Goal: Transaction & Acquisition: Purchase product/service

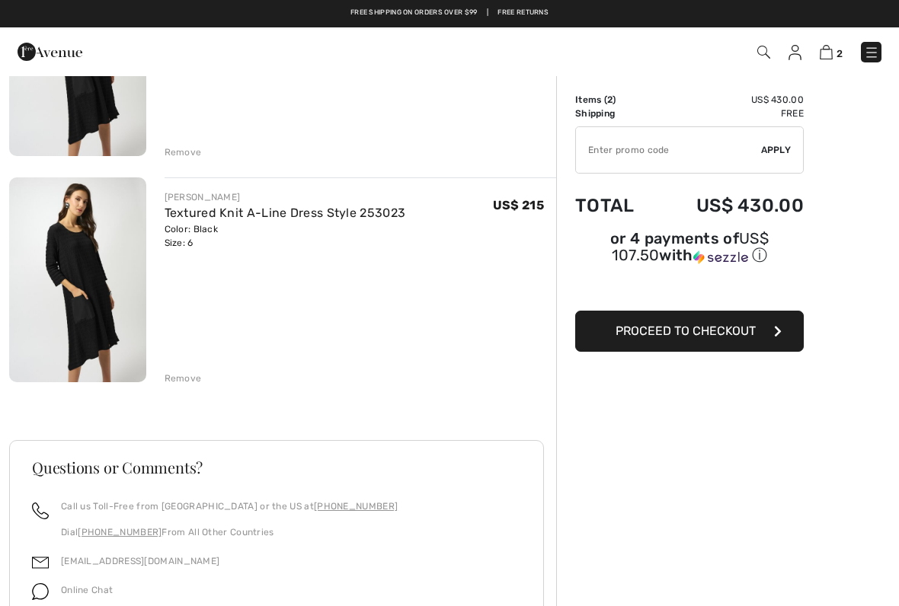
scroll to position [248, 0]
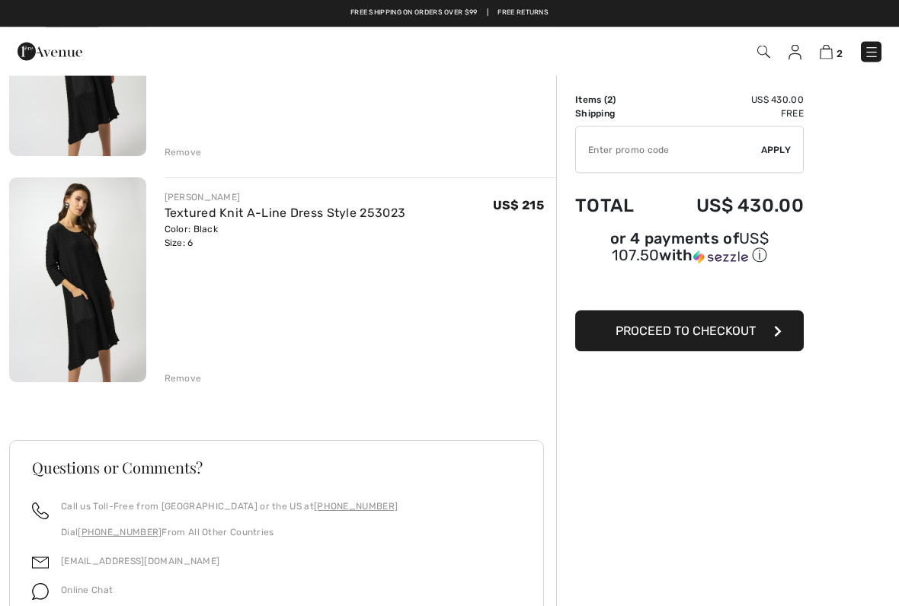
click at [192, 387] on div "[PERSON_NAME] Textured Knit A-Line Dress Style 253023 Color: Black Size: 6 Fina…" at bounding box center [282, 371] width 547 height 838
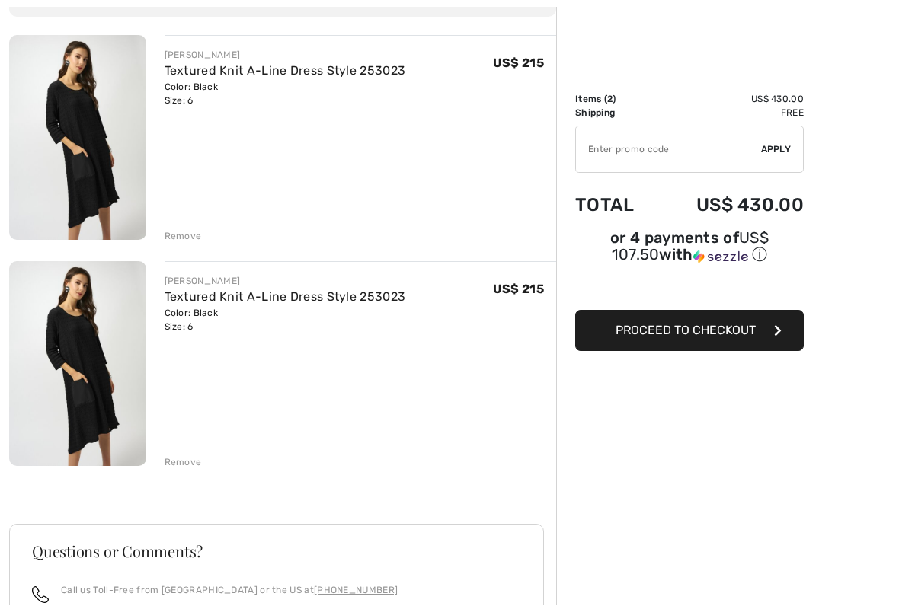
click at [193, 468] on div "Remove" at bounding box center [183, 463] width 37 height 14
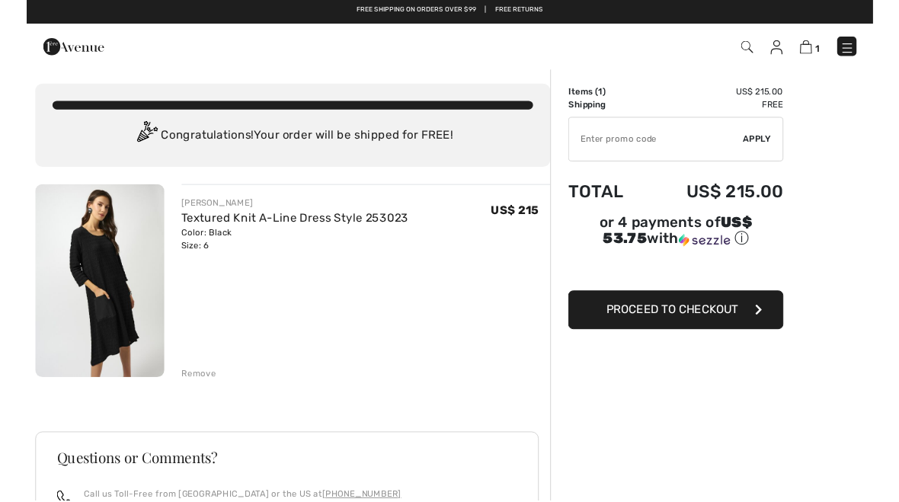
scroll to position [0, 0]
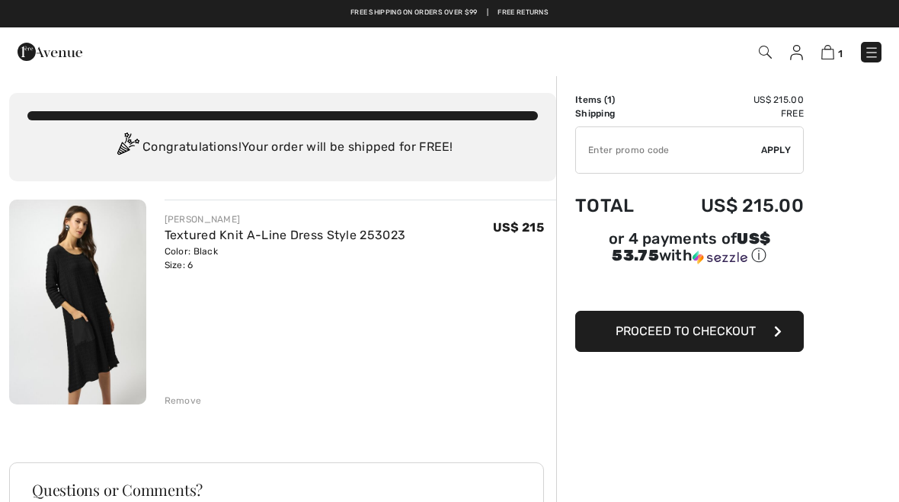
click at [754, 336] on span "Proceed to Checkout" at bounding box center [685, 331] width 140 height 14
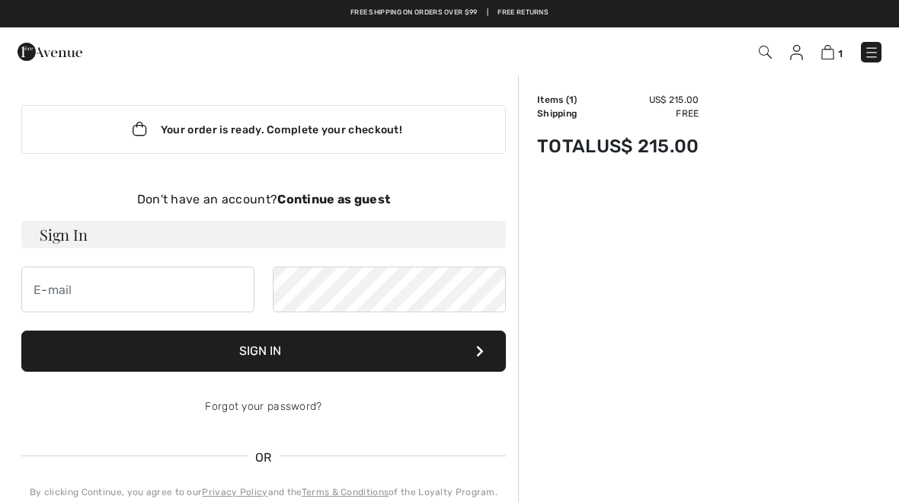
click at [357, 194] on strong "Continue as guest" at bounding box center [333, 199] width 113 height 14
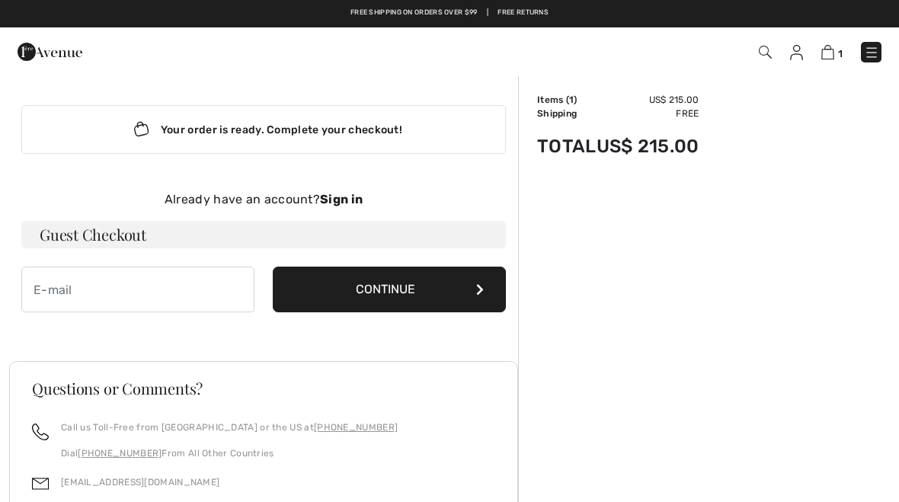
click at [478, 294] on icon at bounding box center [480, 289] width 8 height 12
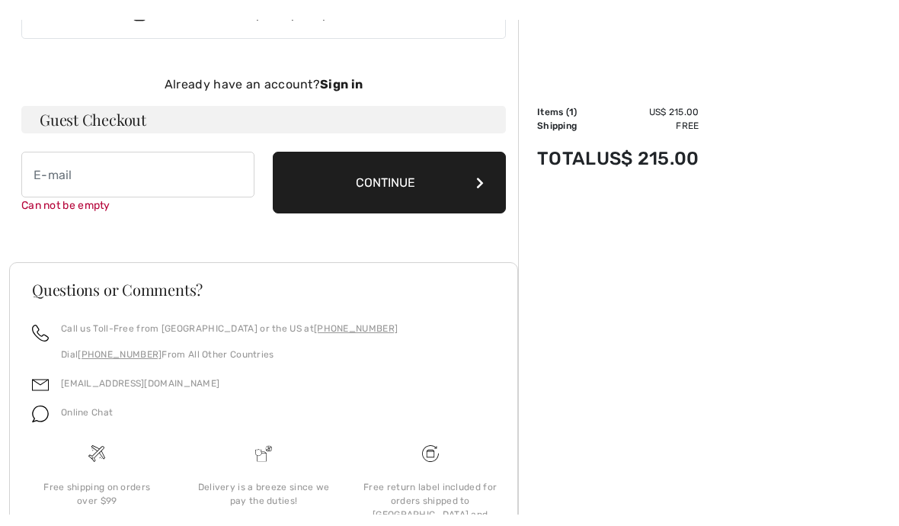
scroll to position [157, 0]
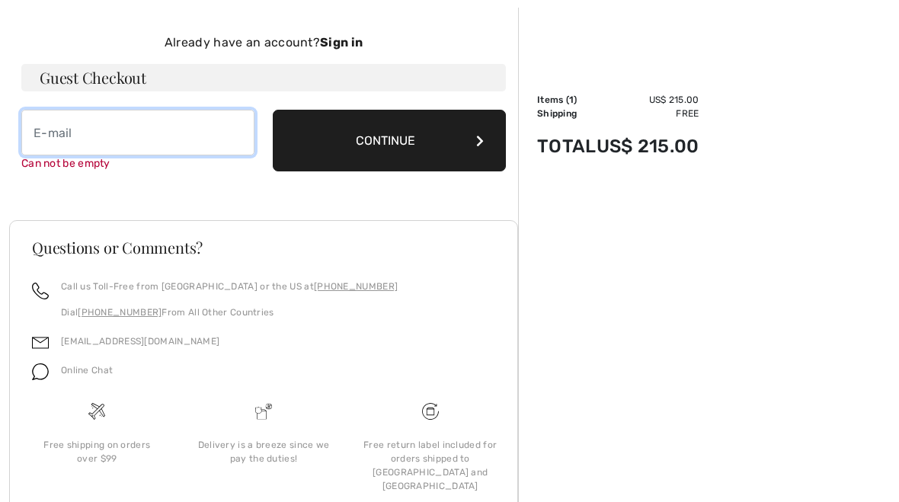
click at [95, 140] on input "email" at bounding box center [137, 133] width 233 height 46
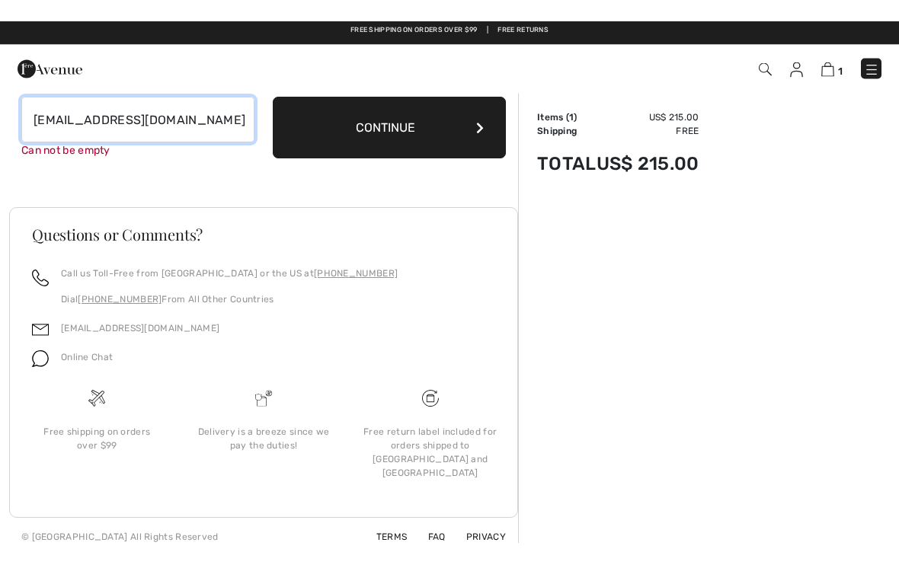
scroll to position [62, 0]
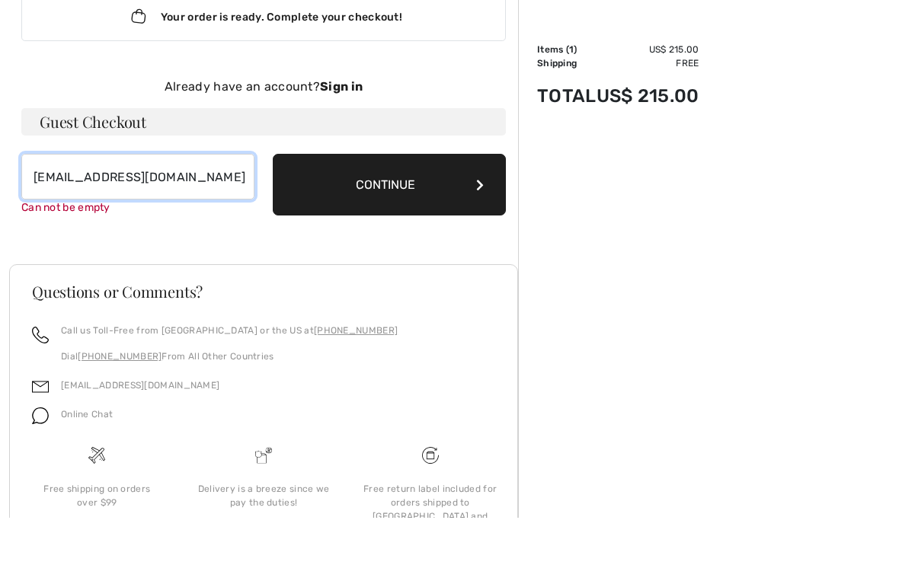
type input "bromberglois@gmail.com"
click at [433, 204] on button "Continue" at bounding box center [389, 235] width 233 height 62
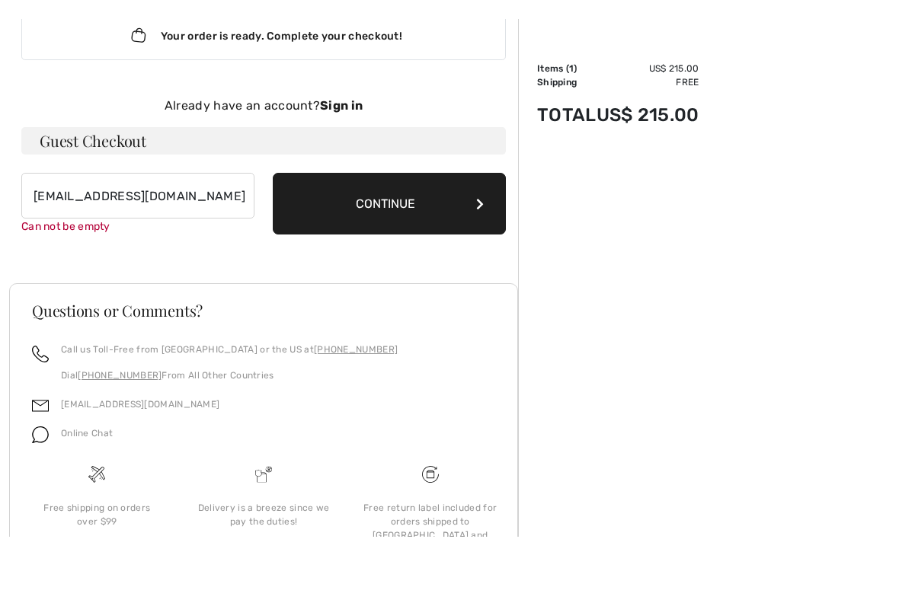
scroll to position [90, 0]
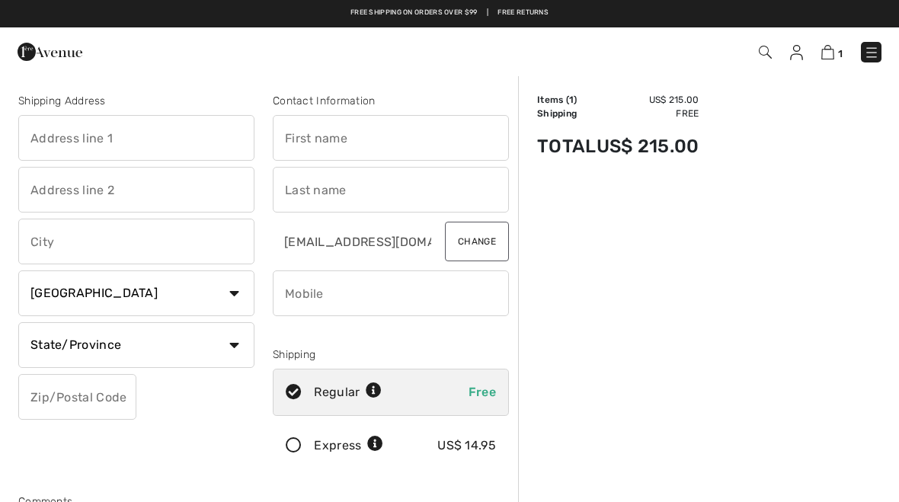
click at [149, 134] on input "text" at bounding box center [136, 138] width 236 height 46
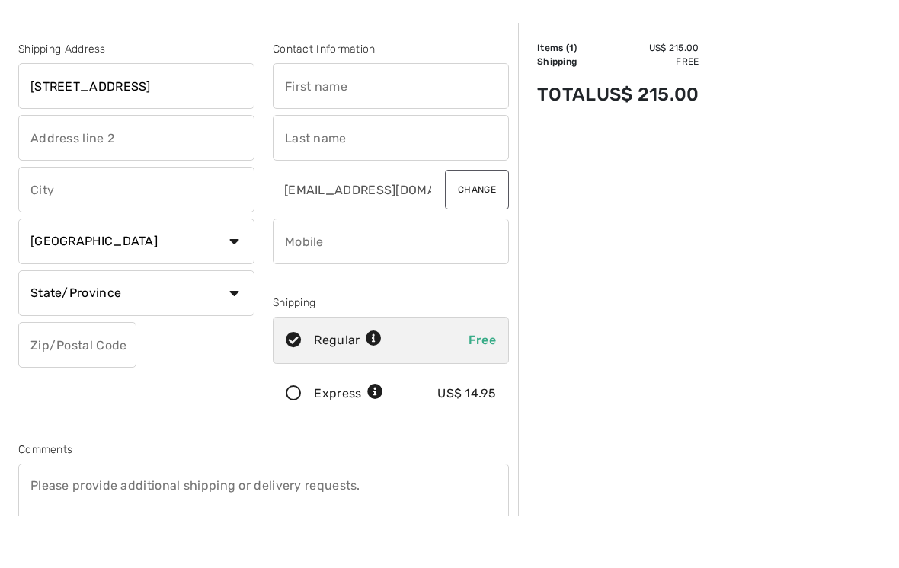
type input "306 Hadleigh Drive"
click at [157, 219] on input "text" at bounding box center [136, 242] width 236 height 46
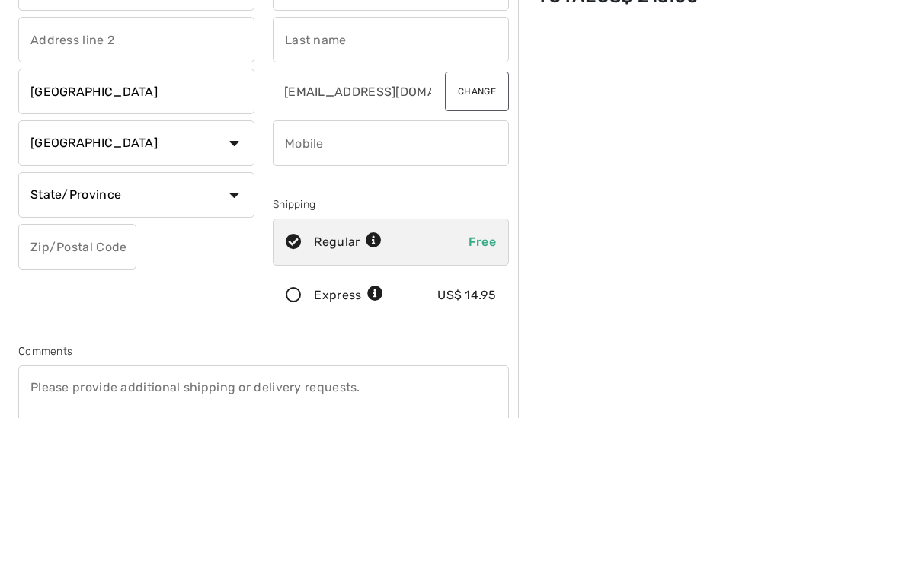
type input "[GEOGRAPHIC_DATA]"
click at [243, 270] on select "Country Canada United States Afghanistan Aland Islands Albania Algeria American…" at bounding box center [136, 293] width 236 height 46
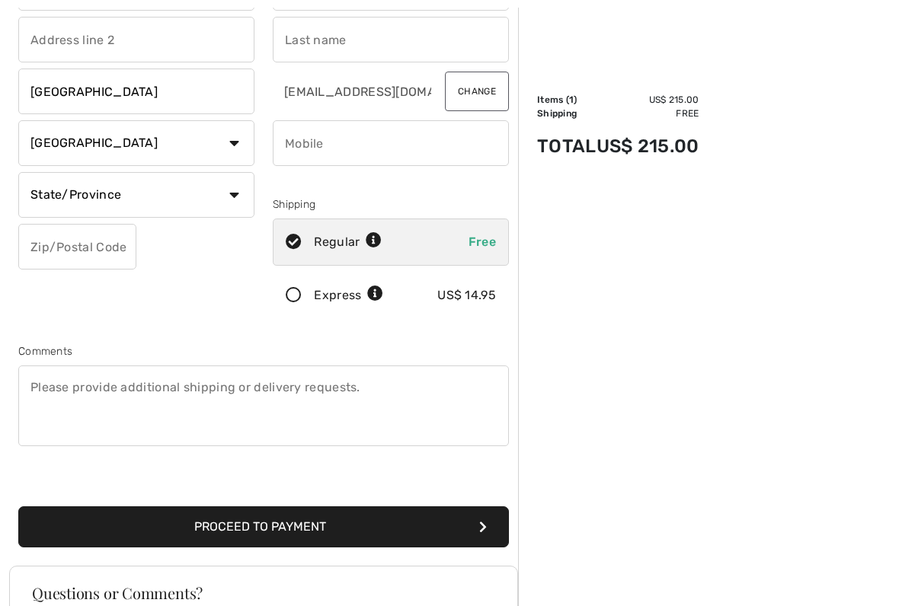
select select "US"
click at [238, 197] on select "State/Province Alabama Alaska American Samoa Arizona Arkansas California Colora…" at bounding box center [136, 195] width 236 height 46
select select "NJ"
click at [116, 253] on input "text" at bounding box center [77, 247] width 118 height 46
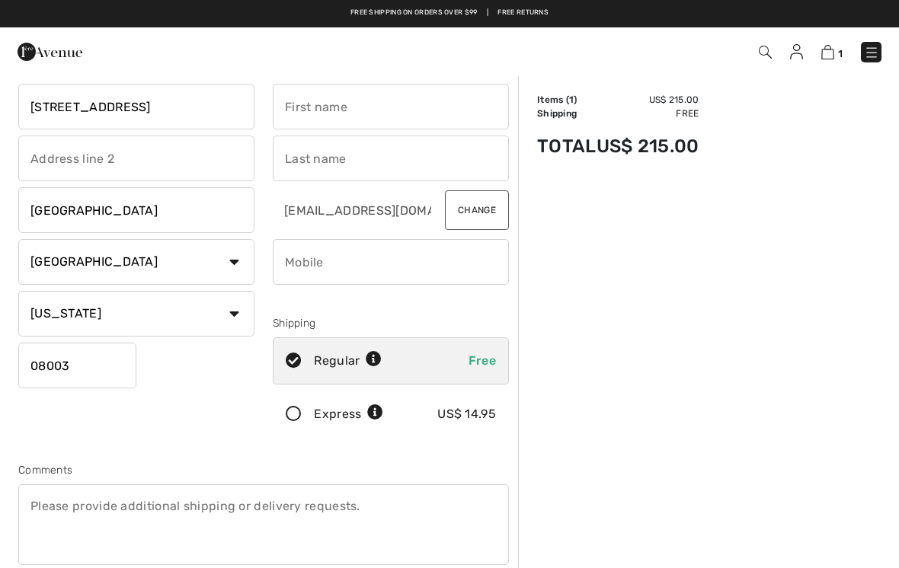
scroll to position [0, 0]
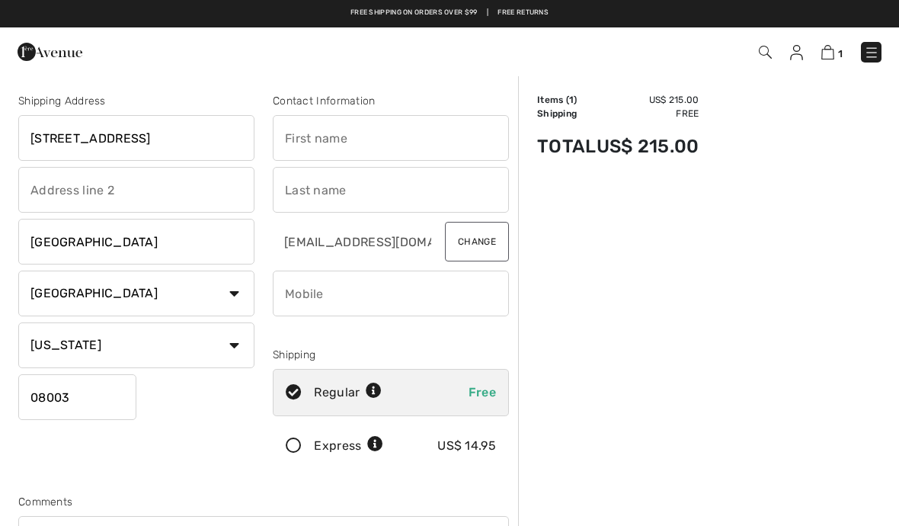
type input "08003"
click at [374, 142] on input "text" at bounding box center [391, 138] width 236 height 46
type input "Lois"
click at [333, 197] on input "text" at bounding box center [391, 190] width 236 height 46
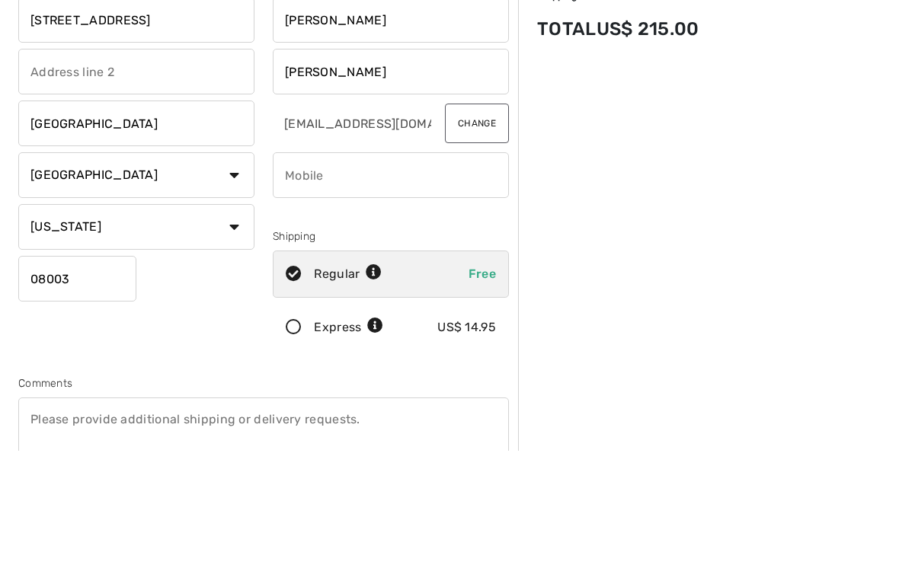
type input "Bromberg"
click at [391, 270] on input "phone" at bounding box center [391, 293] width 236 height 46
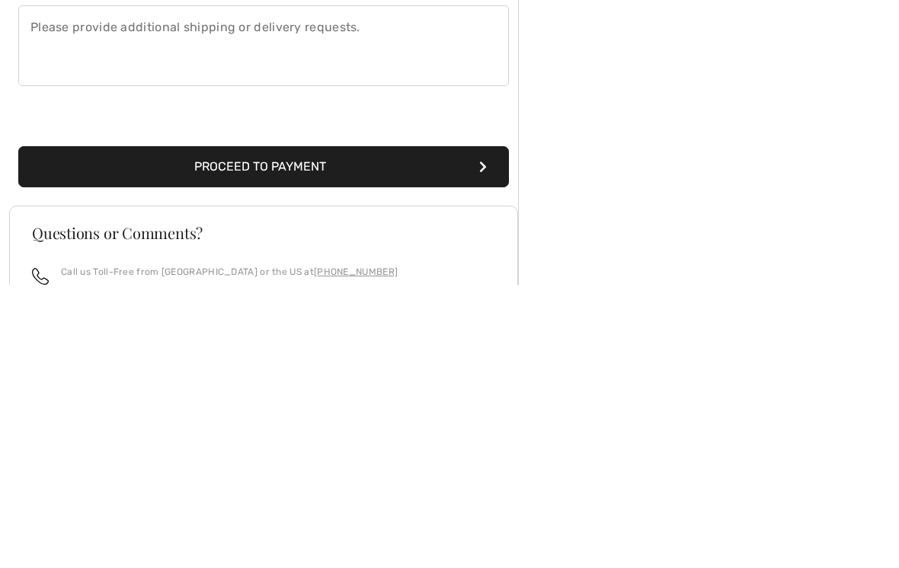
type input "6093149900"
click at [446, 430] on button "Proceed to Payment" at bounding box center [263, 450] width 491 height 41
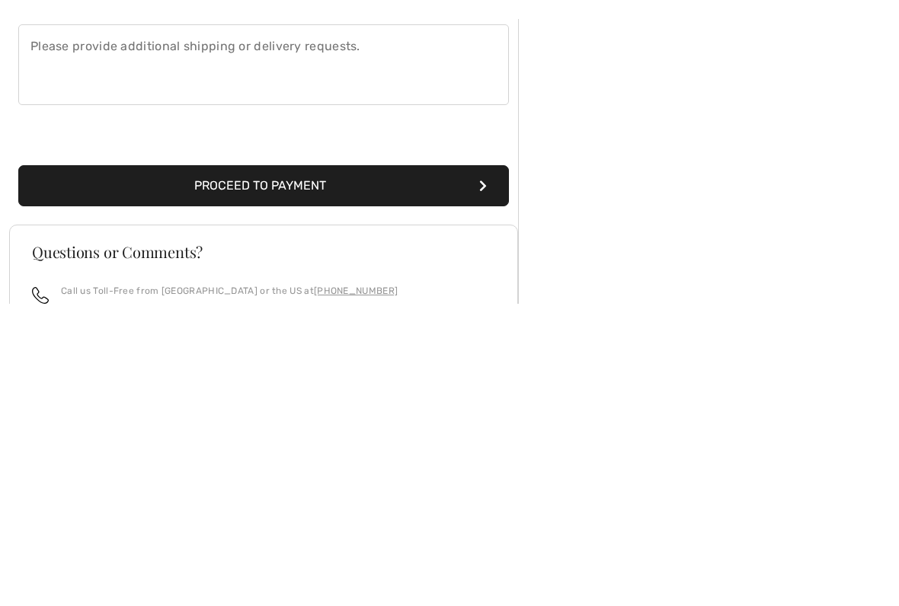
scroll to position [445, 0]
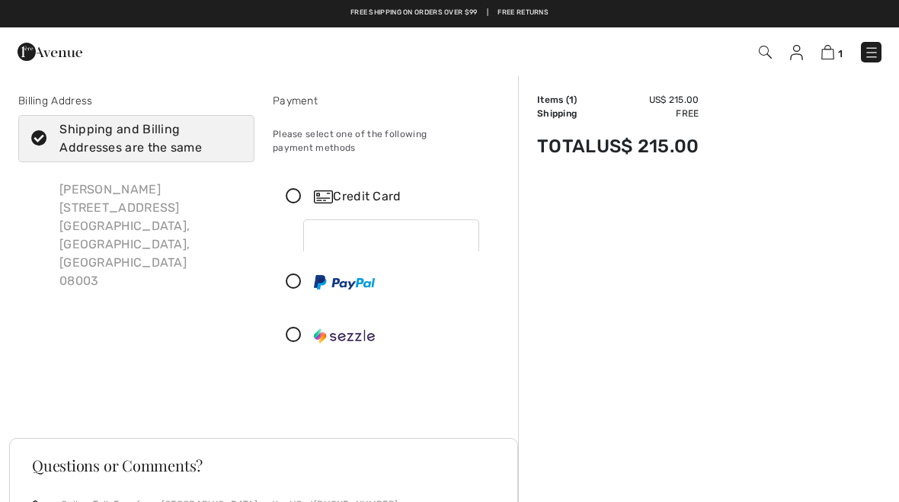
checkbox input "true"
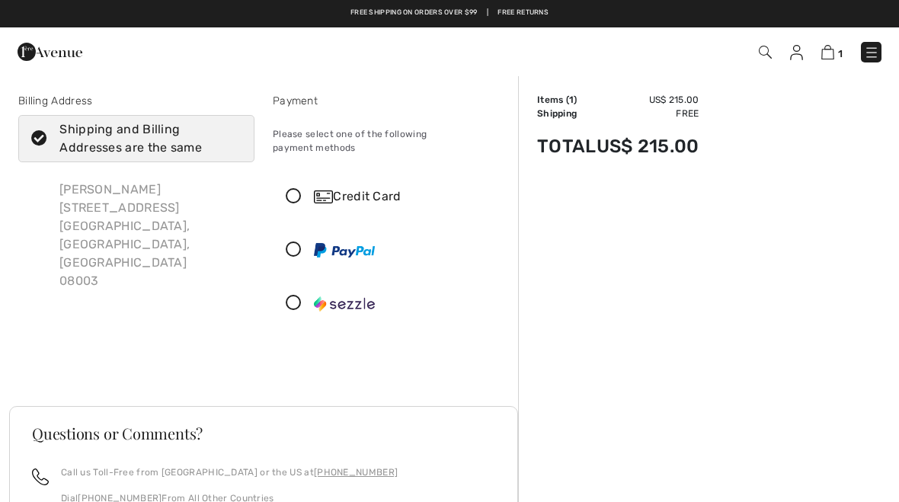
click at [315, 190] on img at bounding box center [323, 196] width 19 height 13
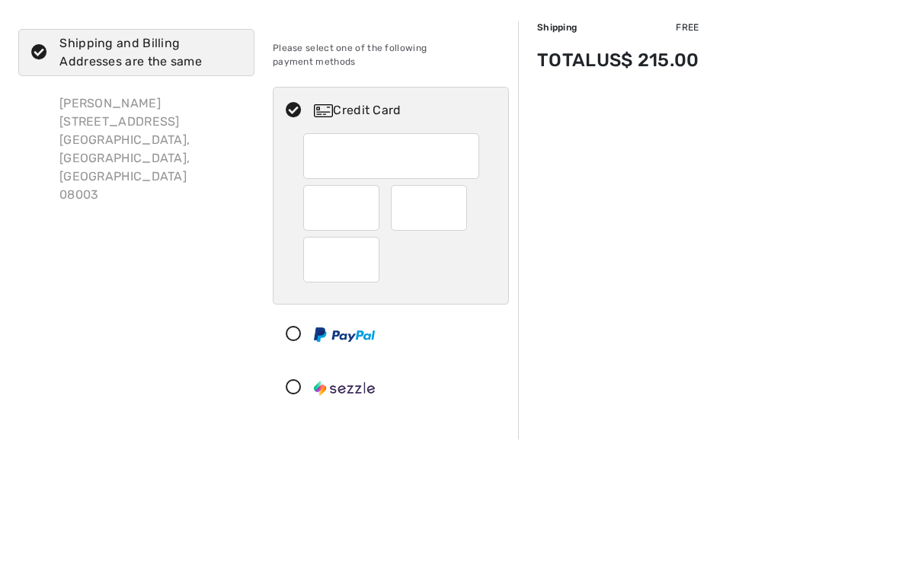
scroll to position [107, 0]
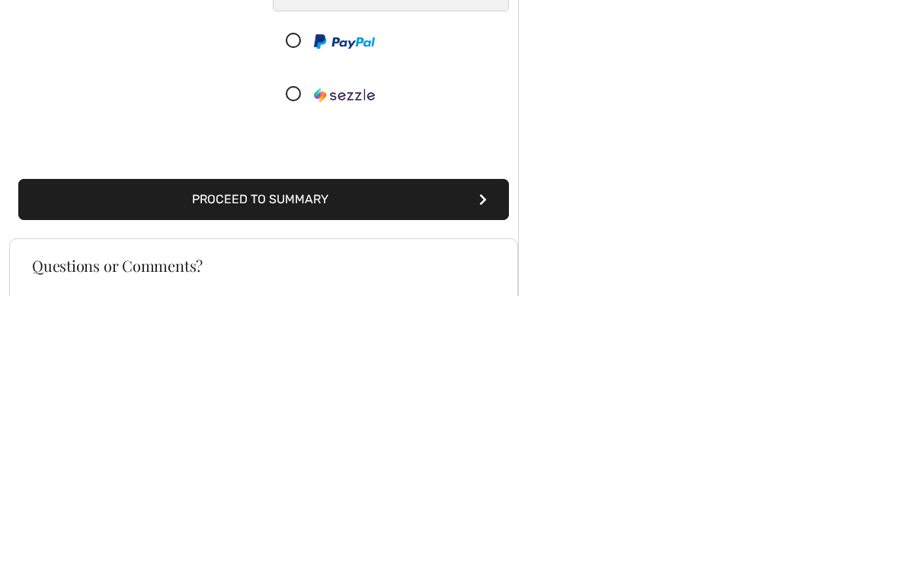
click at [489, 451] on button "Proceed to Summary" at bounding box center [263, 471] width 491 height 41
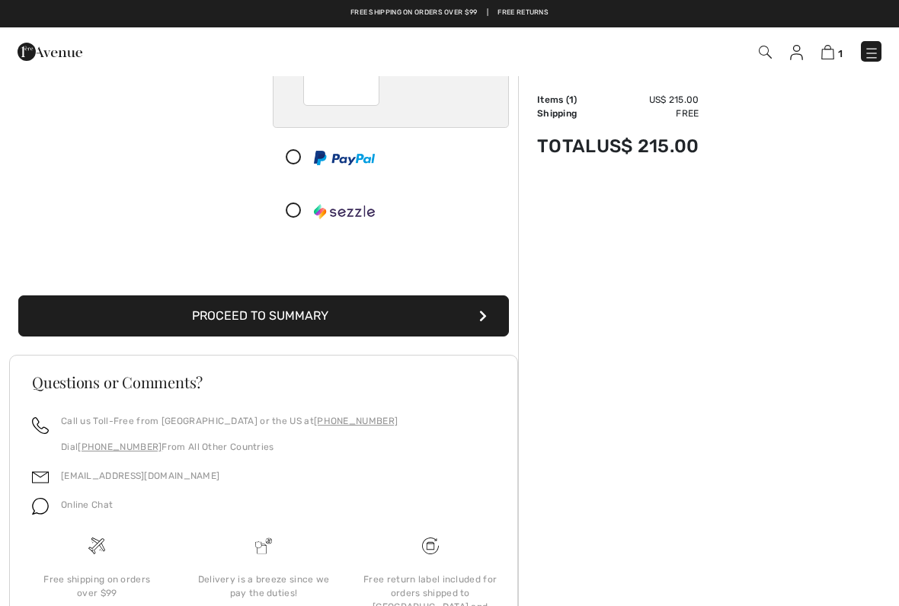
scroll to position [244, 0]
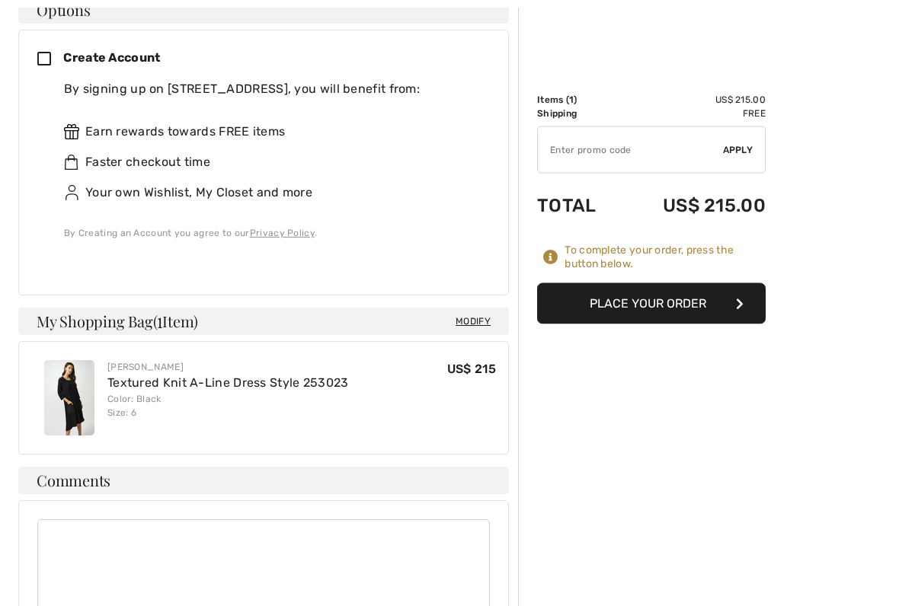
scroll to position [733, 0]
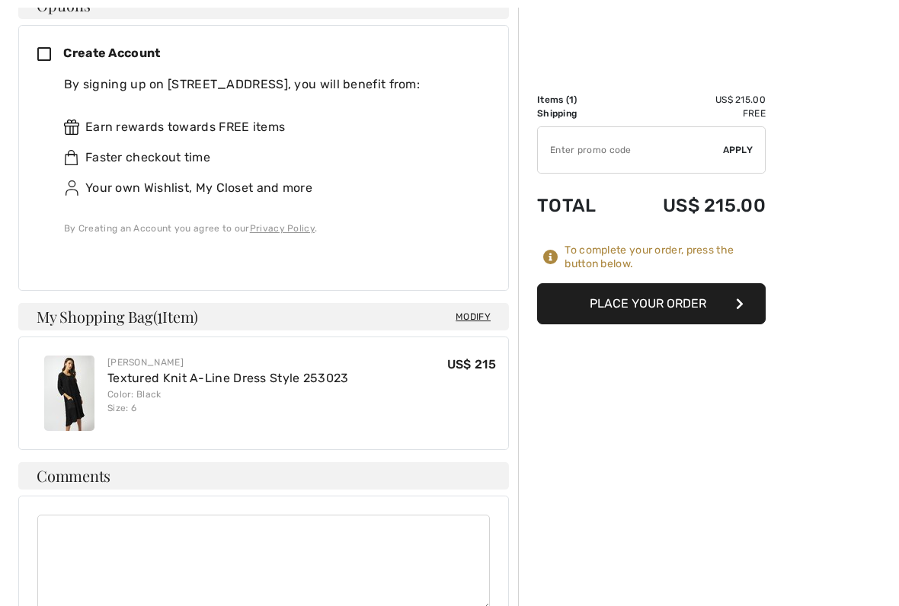
click at [692, 299] on button "Place Your Order" at bounding box center [651, 303] width 228 height 41
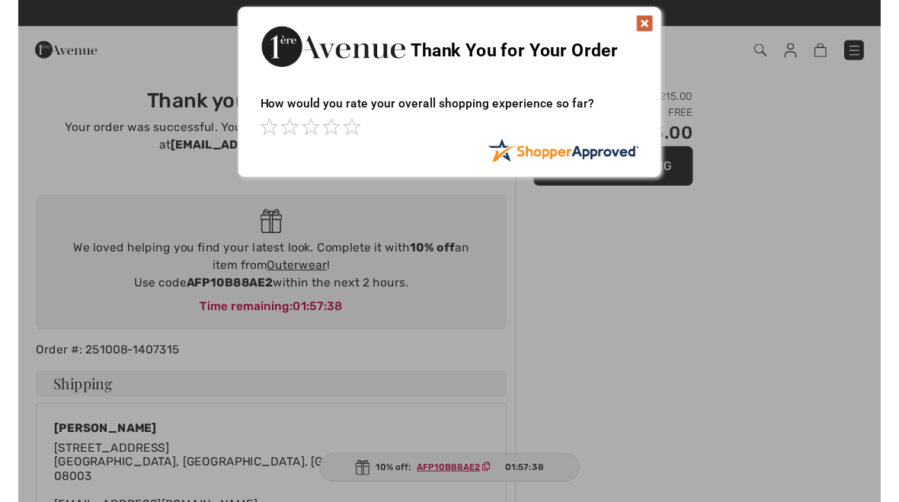
scroll to position [9, 0]
